Goal: Browse casually: Explore the website without a specific task or goal

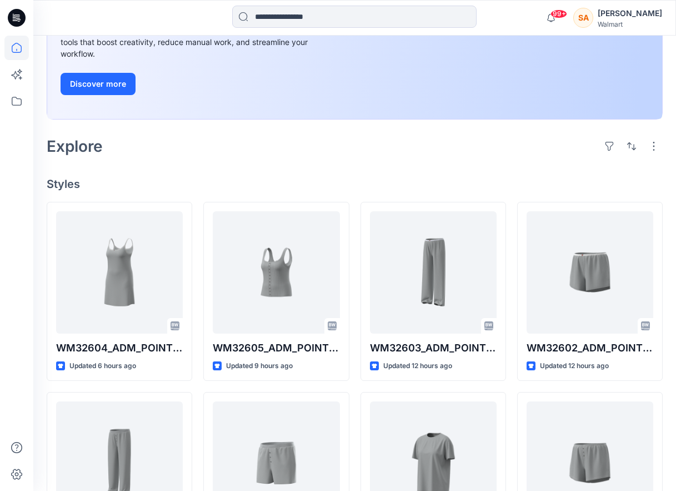
scroll to position [167, 0]
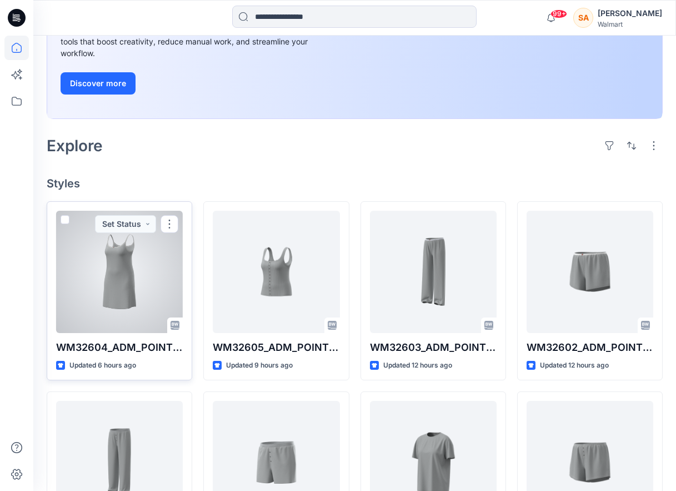
click at [157, 277] on div at bounding box center [119, 272] width 127 height 122
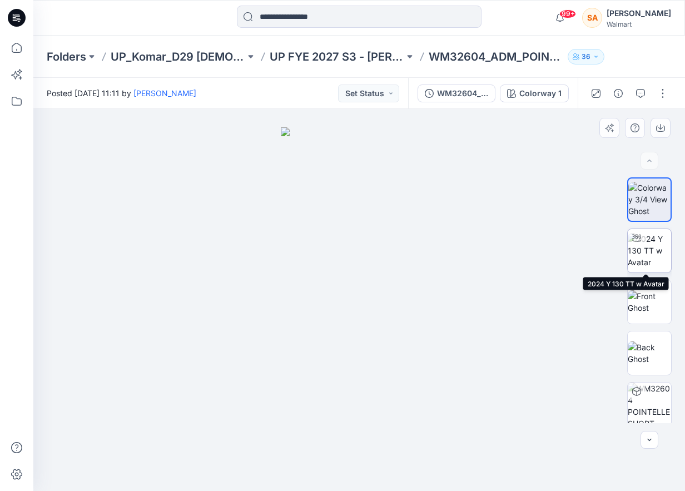
click at [656, 255] on img at bounding box center [648, 250] width 43 height 35
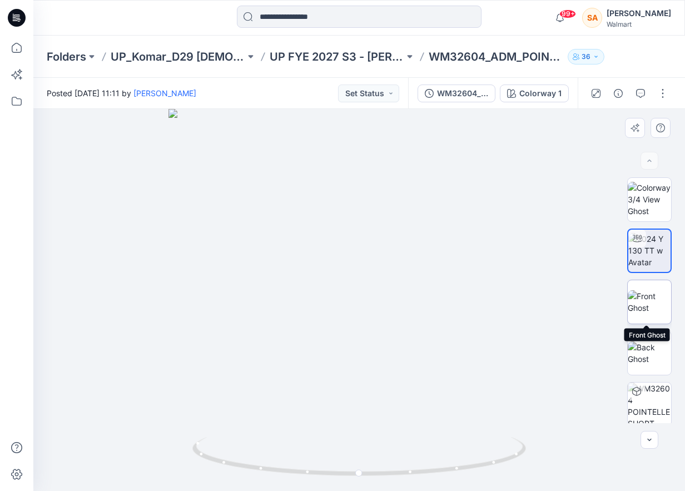
click at [655, 306] on img at bounding box center [648, 301] width 43 height 23
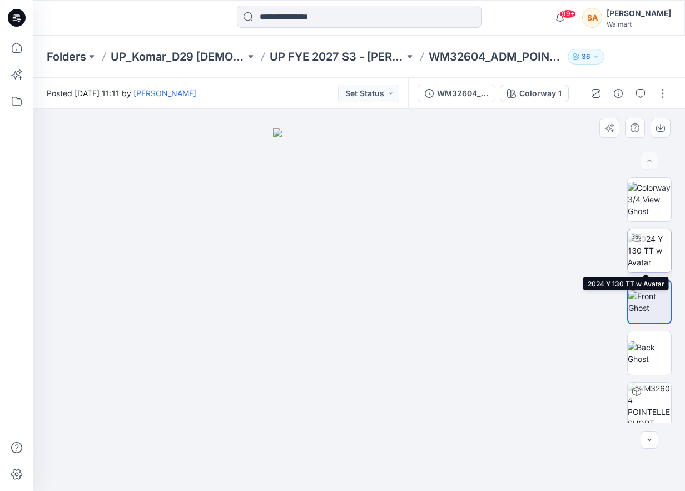
click at [641, 247] on img at bounding box center [648, 250] width 43 height 35
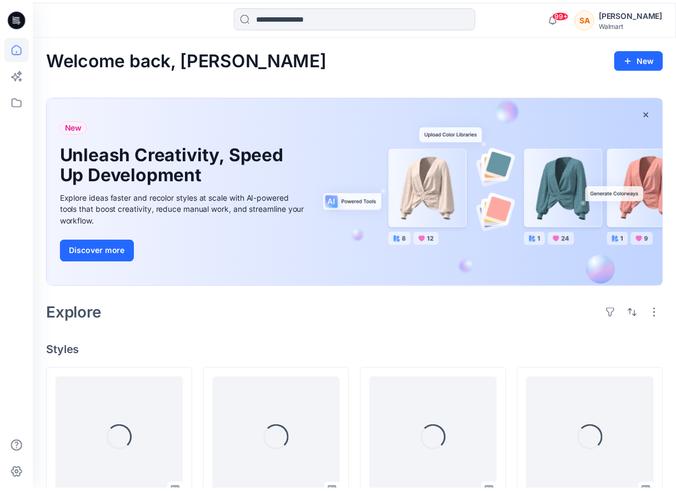
scroll to position [167, 0]
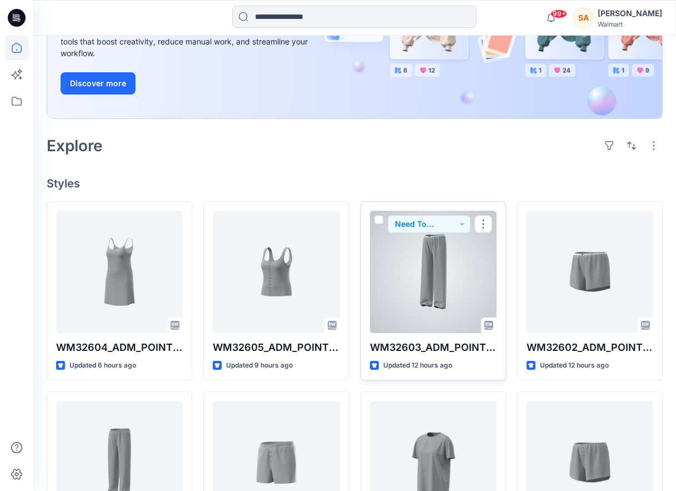
click at [417, 307] on div at bounding box center [433, 272] width 127 height 122
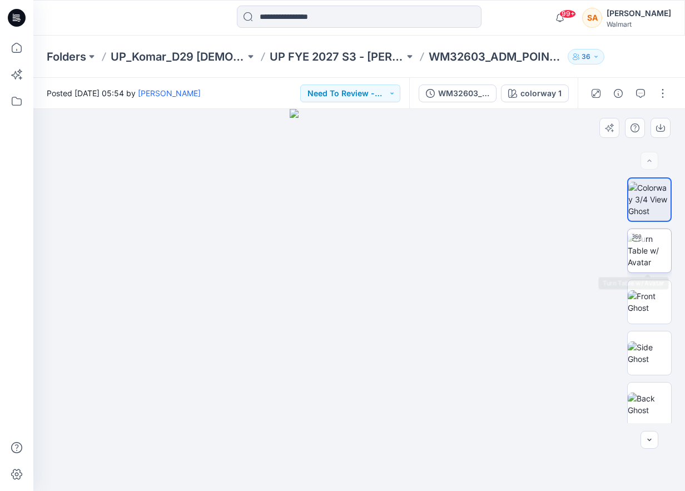
click at [653, 255] on img at bounding box center [648, 250] width 43 height 35
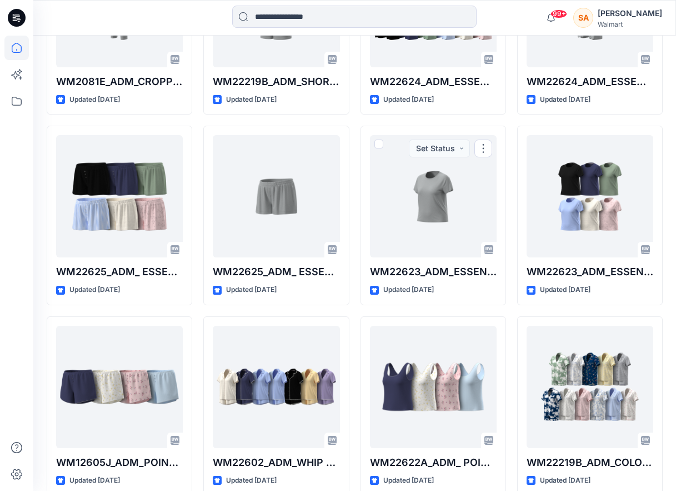
scroll to position [1205, 0]
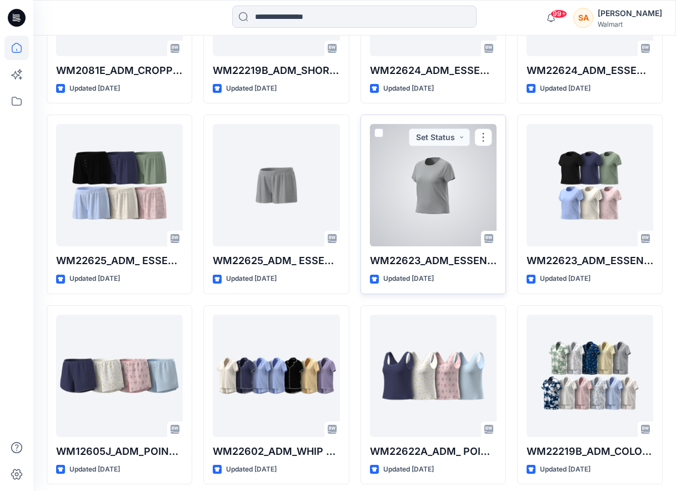
click at [436, 196] on div at bounding box center [433, 185] width 127 height 122
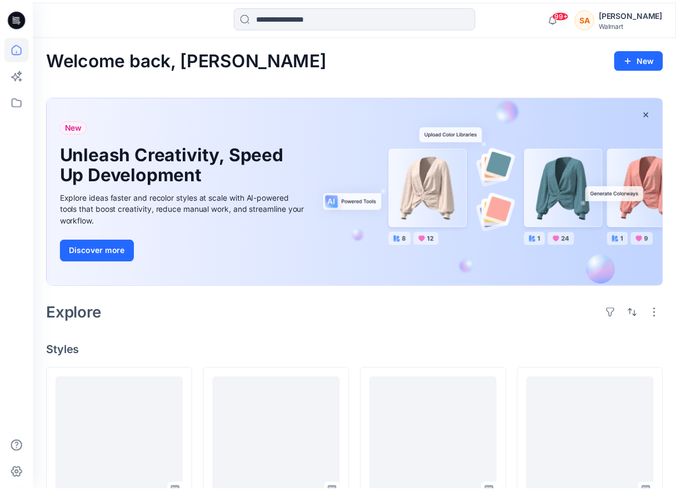
scroll to position [1205, 0]
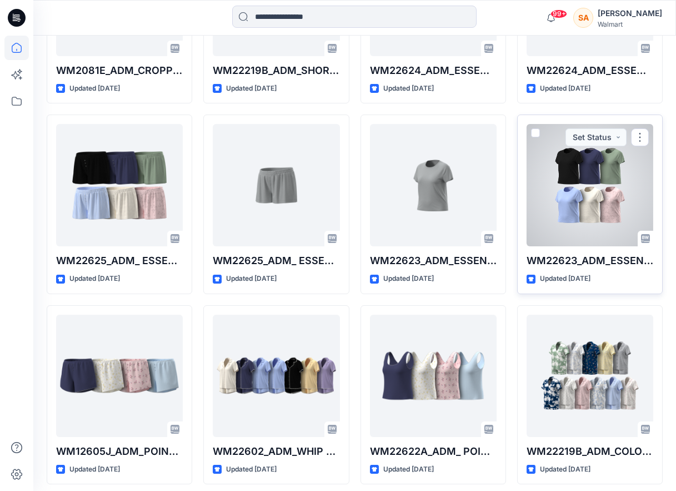
click at [622, 207] on div at bounding box center [590, 185] width 127 height 122
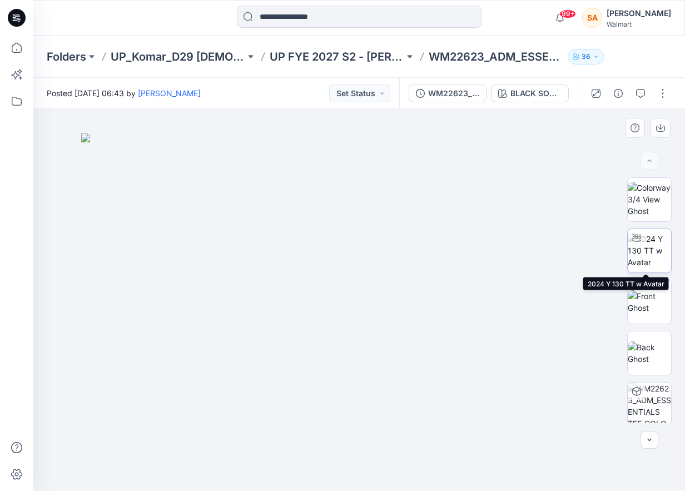
click at [651, 264] on img at bounding box center [648, 250] width 43 height 35
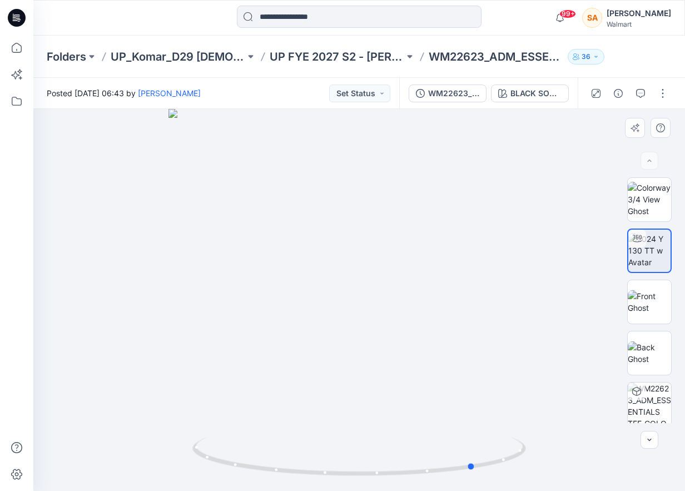
drag, startPoint x: 310, startPoint y: 473, endPoint x: 365, endPoint y: 431, distance: 69.8
click at [365, 431] on div at bounding box center [358, 300] width 651 height 382
